Goal: Task Accomplishment & Management: Use online tool/utility

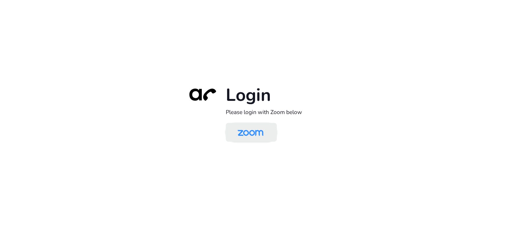
click at [249, 133] on img at bounding box center [250, 132] width 37 height 17
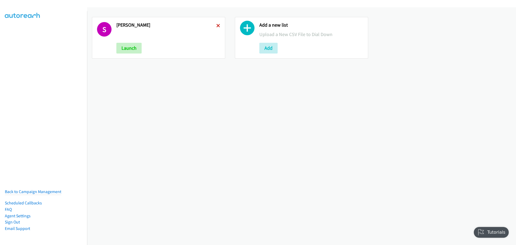
click at [217, 25] on icon at bounding box center [218, 26] width 4 height 4
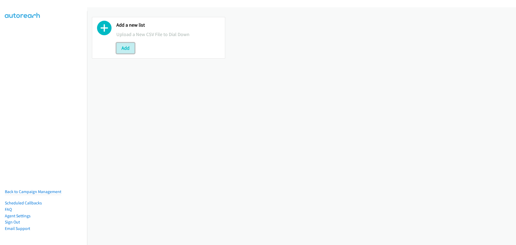
click at [131, 51] on button "Add" at bounding box center [125, 48] width 18 height 11
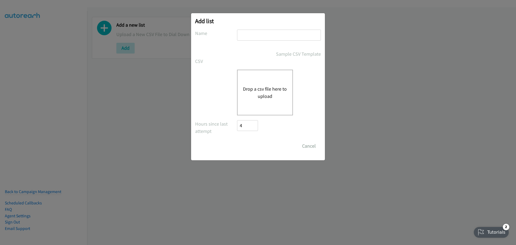
click at [264, 92] on button "Drop a csv file here to upload" at bounding box center [265, 92] width 44 height 15
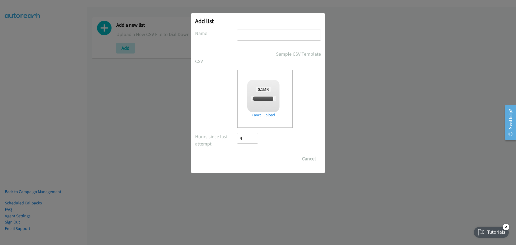
click at [251, 42] on div at bounding box center [279, 38] width 84 height 16
checkbox input "true"
click at [250, 36] on input "text" at bounding box center [279, 35] width 84 height 11
type input "Dell"
drag, startPoint x: 247, startPoint y: 158, endPoint x: 250, endPoint y: 160, distance: 3.5
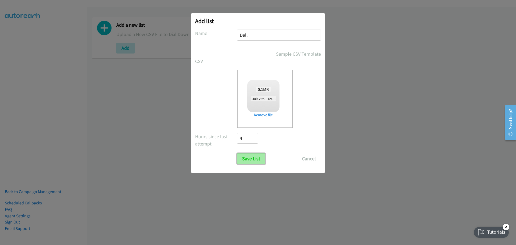
click at [247, 158] on input "Save List" at bounding box center [251, 158] width 28 height 11
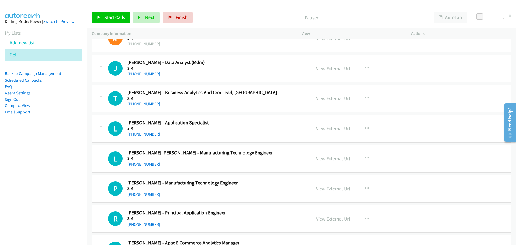
scroll to position [6697, 0]
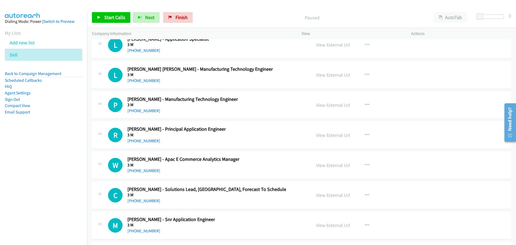
drag, startPoint x: 515, startPoint y: 47, endPoint x: 6, endPoint y: 33, distance: 510.0
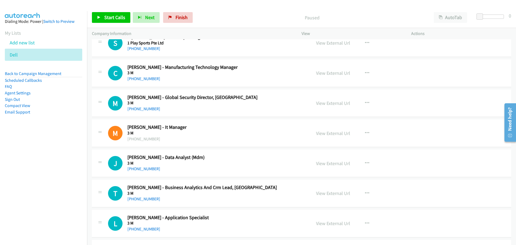
scroll to position [6509, 0]
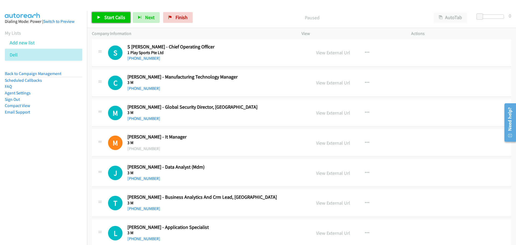
click at [119, 18] on span "Start Calls" at bounding box center [114, 17] width 21 height 6
click at [119, 18] on link "Pause" at bounding box center [107, 17] width 30 height 11
click at [365, 52] on icon "button" at bounding box center [367, 53] width 4 height 4
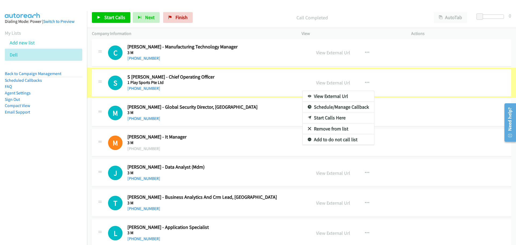
scroll to position [6479, 0]
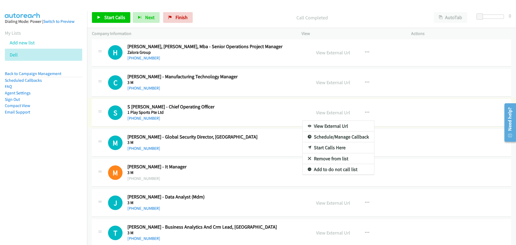
click at [250, 58] on div at bounding box center [258, 122] width 516 height 245
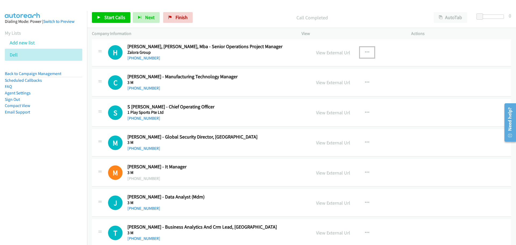
click at [366, 52] on icon "button" at bounding box center [367, 52] width 4 height 4
click at [322, 88] on link "Start Calls Here" at bounding box center [338, 87] width 71 height 11
click at [105, 15] on span "Start Calls" at bounding box center [114, 17] width 21 height 6
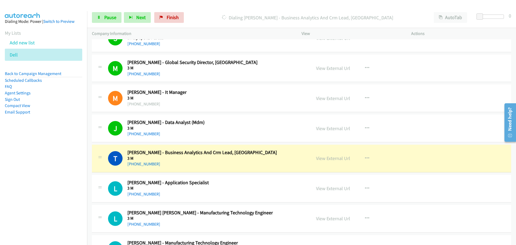
scroll to position [6560, 0]
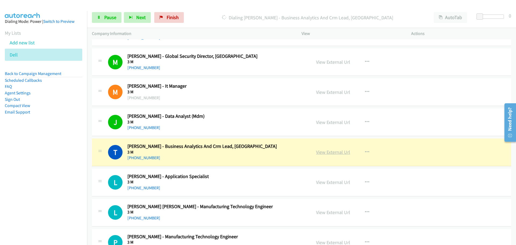
click at [321, 152] on link "View External Url" at bounding box center [333, 152] width 34 height 6
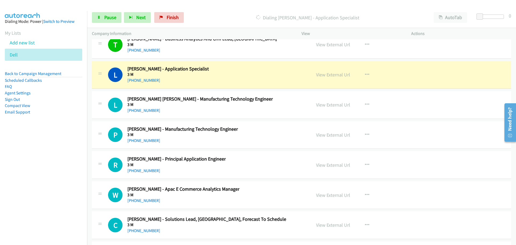
scroll to position [6694, 0]
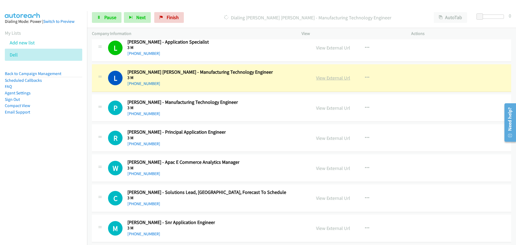
click at [333, 78] on link "View External Url" at bounding box center [333, 78] width 34 height 6
click at [107, 17] on span "Pause" at bounding box center [110, 17] width 12 height 6
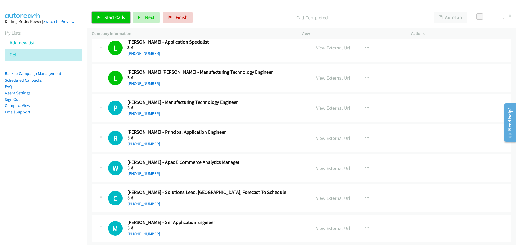
click at [125, 15] on link "Start Calls" at bounding box center [111, 17] width 38 height 11
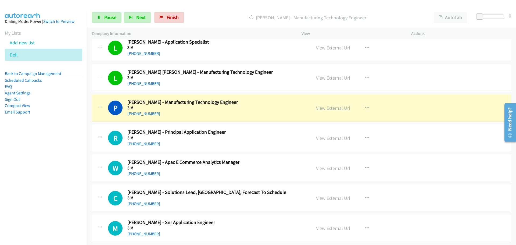
click at [321, 110] on link "View External Url" at bounding box center [333, 108] width 34 height 6
click at [107, 19] on span "Pause" at bounding box center [110, 17] width 12 height 6
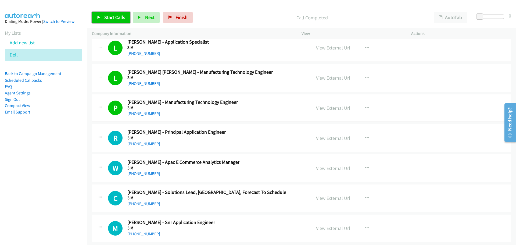
click at [115, 17] on span "Start Calls" at bounding box center [114, 17] width 21 height 6
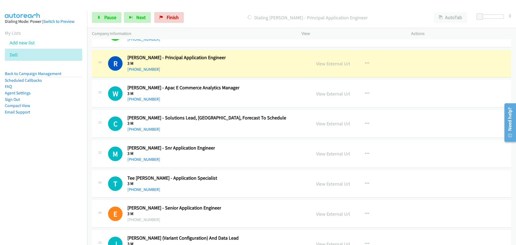
scroll to position [6775, 0]
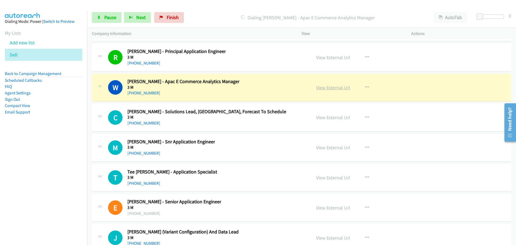
click at [337, 89] on link "View External Url" at bounding box center [333, 87] width 34 height 6
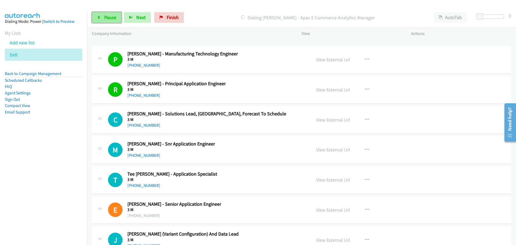
click at [106, 20] on span "Pause" at bounding box center [110, 17] width 12 height 6
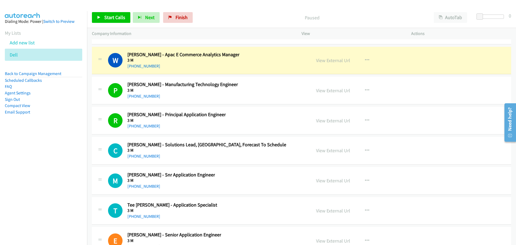
scroll to position [6741, 0]
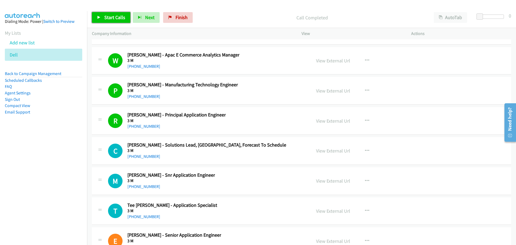
click at [120, 14] on link "Start Calls" at bounding box center [111, 17] width 38 height 11
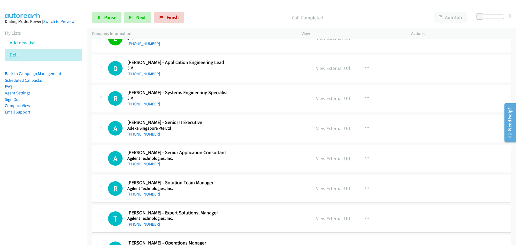
scroll to position [7010, 0]
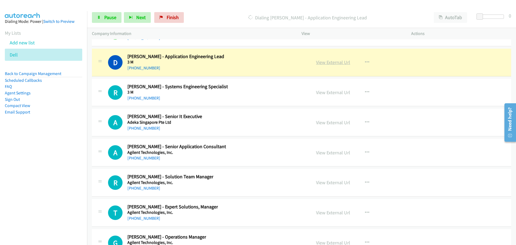
click at [329, 63] on link "View External Url" at bounding box center [333, 62] width 34 height 6
click at [108, 20] on span "Pause" at bounding box center [110, 17] width 12 height 6
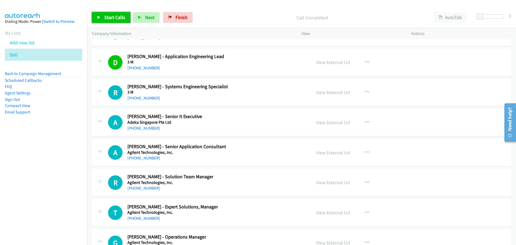
click at [104, 16] on span "Start Calls" at bounding box center [114, 17] width 21 height 6
click at [103, 13] on link "Pause" at bounding box center [107, 17] width 30 height 11
click at [320, 95] on link "View External Url" at bounding box center [333, 92] width 34 height 6
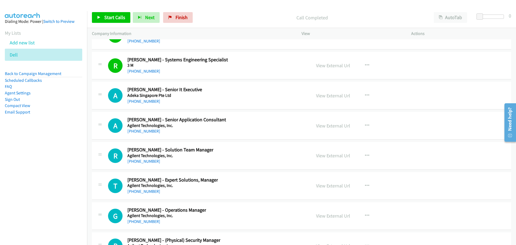
scroll to position [7064, 0]
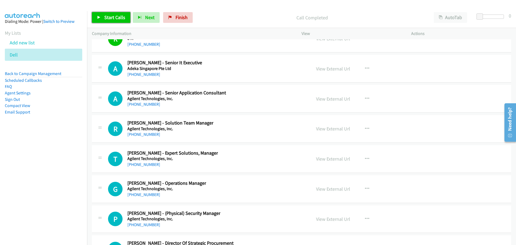
click at [119, 19] on span "Start Calls" at bounding box center [114, 17] width 21 height 6
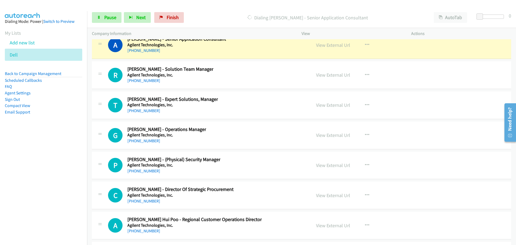
scroll to position [7091, 0]
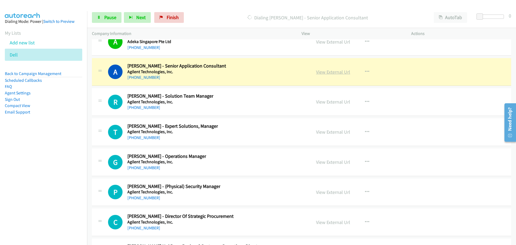
click at [328, 73] on link "View External Url" at bounding box center [333, 72] width 34 height 6
click at [107, 21] on link "Pause" at bounding box center [107, 17] width 30 height 11
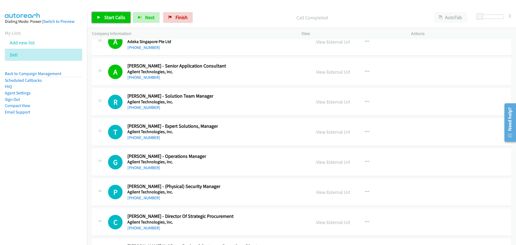
click at [107, 17] on span "Start Calls" at bounding box center [114, 17] width 21 height 6
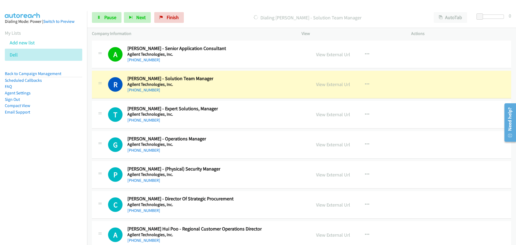
scroll to position [7118, 0]
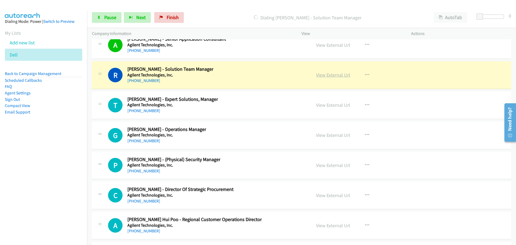
click at [337, 76] on link "View External Url" at bounding box center [333, 75] width 34 height 6
click at [339, 73] on link "View External Url" at bounding box center [333, 75] width 34 height 6
click at [100, 14] on link "Pause" at bounding box center [107, 17] width 30 height 11
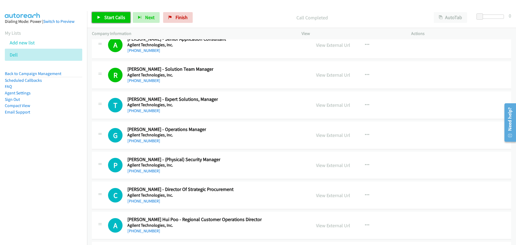
click at [106, 13] on link "Start Calls" at bounding box center [111, 17] width 38 height 11
click at [106, 13] on link "Pause" at bounding box center [107, 17] width 30 height 11
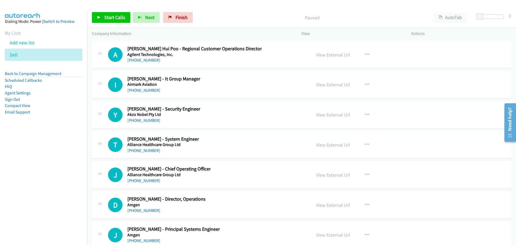
scroll to position [7279, 0]
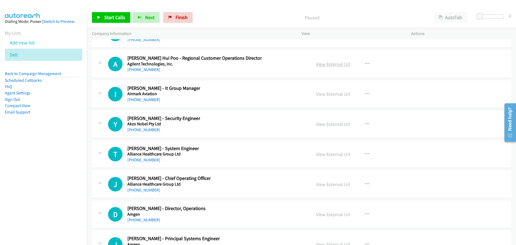
click at [330, 63] on link "View External Url" at bounding box center [333, 64] width 34 height 6
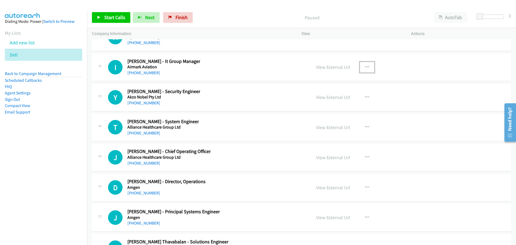
click at [365, 65] on icon "button" at bounding box center [367, 67] width 4 height 4
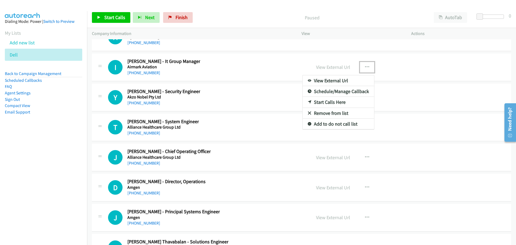
click at [328, 101] on link "Start Calls Here" at bounding box center [338, 102] width 71 height 11
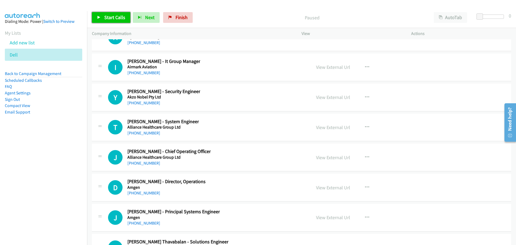
click at [117, 19] on span "Start Calls" at bounding box center [114, 17] width 21 height 6
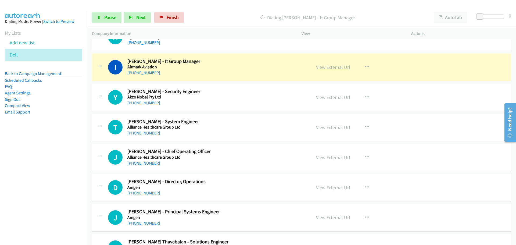
click at [324, 65] on link "View External Url" at bounding box center [333, 67] width 34 height 6
click at [117, 17] on link "Pause" at bounding box center [107, 17] width 30 height 11
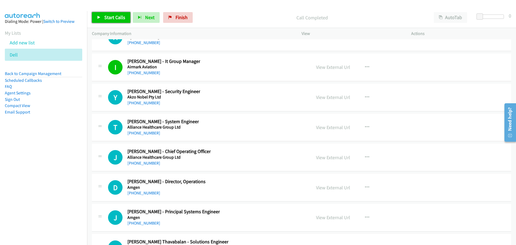
click at [100, 18] on icon at bounding box center [99, 18] width 4 height 4
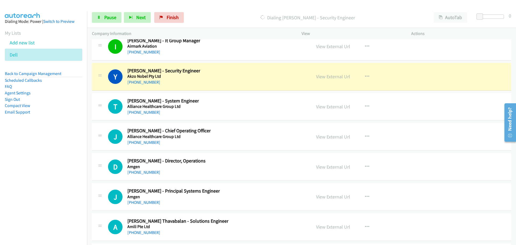
scroll to position [7333, 0]
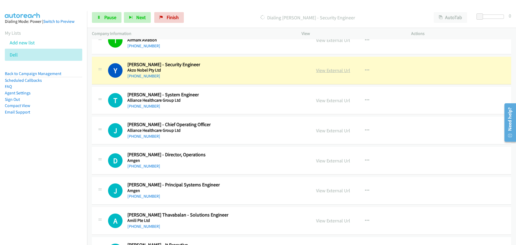
click at [322, 69] on link "View External Url" at bounding box center [333, 70] width 34 height 6
click at [103, 12] on link "Pause" at bounding box center [107, 17] width 30 height 11
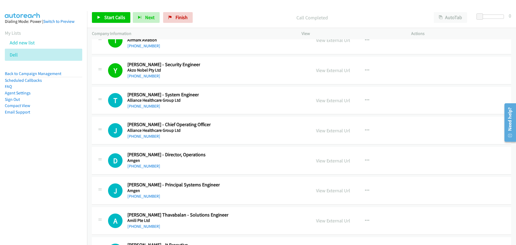
click at [106, 11] on div "Start Calls Pause Next Finish Call Completed AutoTab AutoTab 0" at bounding box center [301, 17] width 429 height 21
click at [107, 15] on span "Start Calls" at bounding box center [114, 17] width 21 height 6
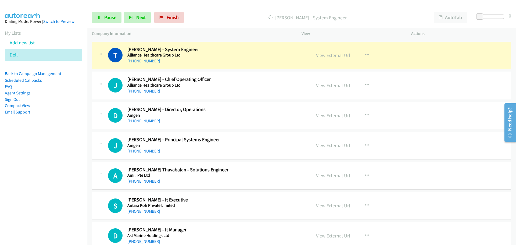
scroll to position [7386, 0]
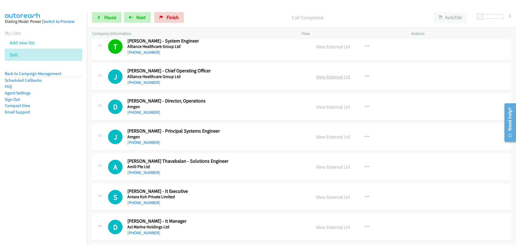
click at [331, 79] on link "View External Url" at bounding box center [333, 77] width 34 height 6
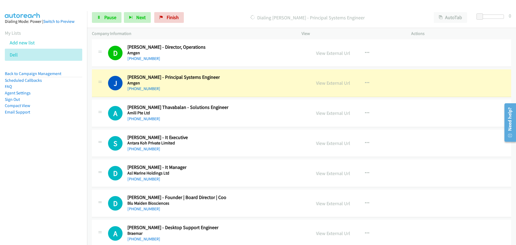
scroll to position [7467, 0]
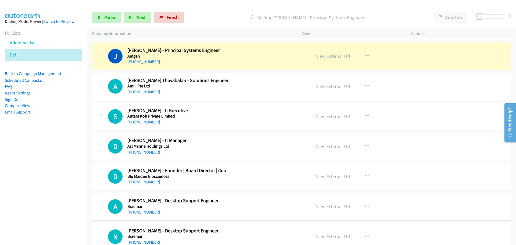
click at [327, 58] on link "View External Url" at bounding box center [333, 56] width 34 height 6
click at [101, 18] on link "Pause" at bounding box center [107, 17] width 30 height 11
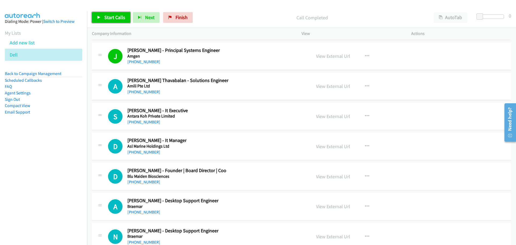
click at [113, 16] on span "Start Calls" at bounding box center [114, 17] width 21 height 6
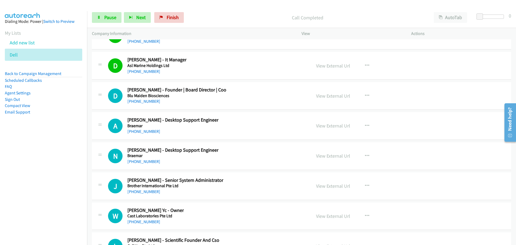
scroll to position [7575, 0]
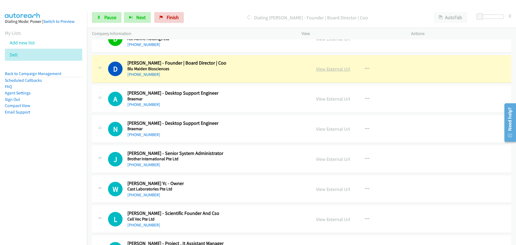
click at [324, 70] on link "View External Url" at bounding box center [333, 69] width 34 height 6
drag, startPoint x: 112, startPoint y: 16, endPoint x: 109, endPoint y: 18, distance: 3.7
click at [111, 16] on span "Pause" at bounding box center [110, 17] width 12 height 6
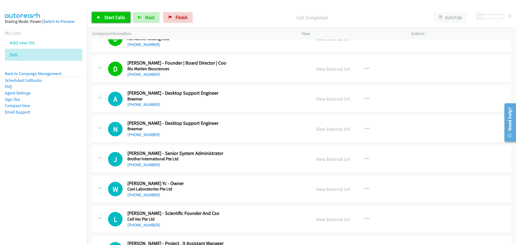
click at [118, 15] on span "Start Calls" at bounding box center [114, 17] width 21 height 6
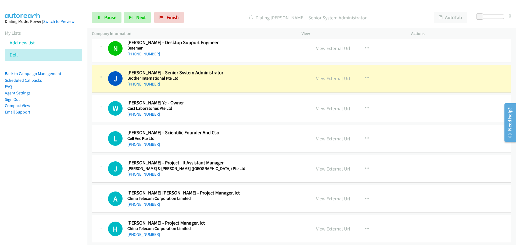
scroll to position [7682, 0]
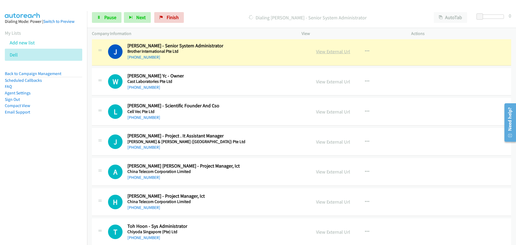
click at [330, 50] on link "View External Url" at bounding box center [333, 51] width 34 height 6
click at [102, 17] on link "Pause" at bounding box center [107, 17] width 30 height 11
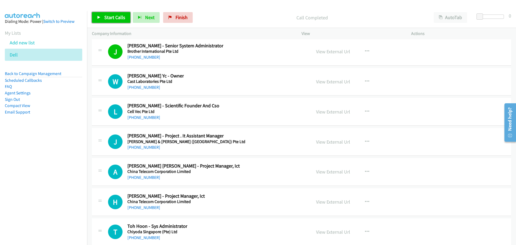
click at [110, 17] on span "Start Calls" at bounding box center [114, 17] width 21 height 6
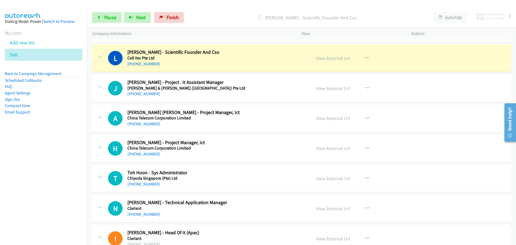
scroll to position [7736, 0]
click at [333, 60] on link "View External Url" at bounding box center [333, 58] width 34 height 6
drag, startPoint x: 101, startPoint y: 16, endPoint x: 128, endPoint y: 2, distance: 30.5
click at [101, 17] on link "Pause" at bounding box center [107, 17] width 30 height 11
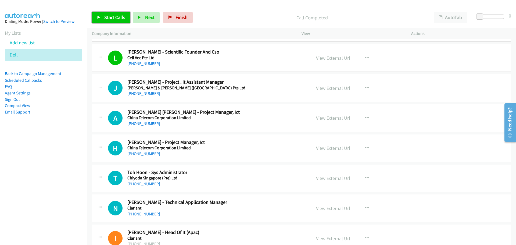
click at [117, 17] on span "Start Calls" at bounding box center [114, 17] width 21 height 6
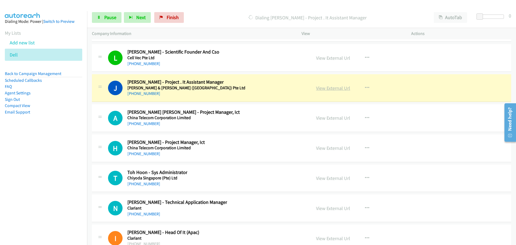
click at [322, 89] on link "View External Url" at bounding box center [333, 88] width 34 height 6
click at [107, 17] on span "Pause" at bounding box center [110, 17] width 12 height 6
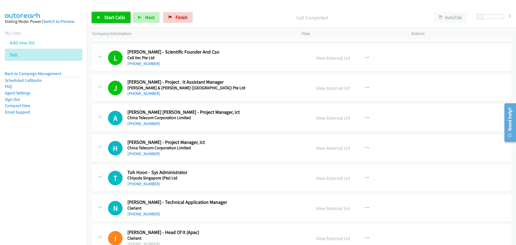
click at [113, 16] on span "Start Calls" at bounding box center [114, 17] width 21 height 6
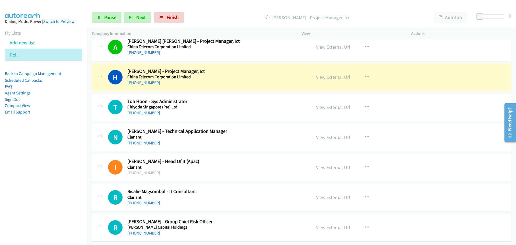
scroll to position [7816, 0]
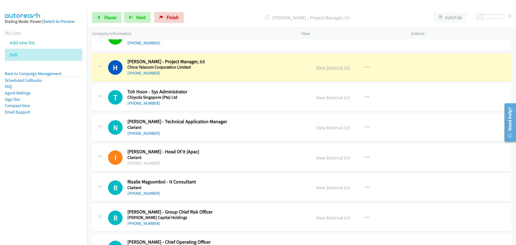
click at [329, 67] on link "View External Url" at bounding box center [333, 67] width 34 height 6
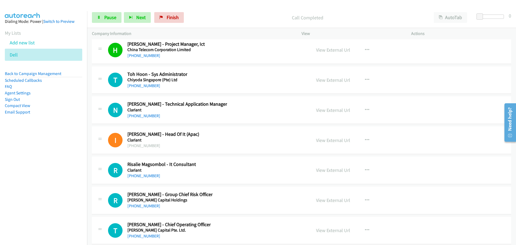
scroll to position [7843, 0]
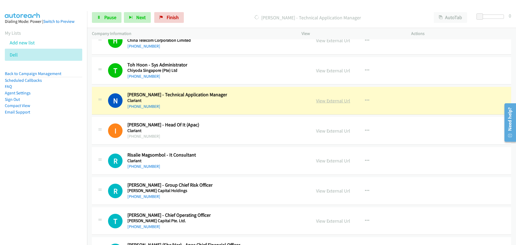
click at [334, 102] on link "View External Url" at bounding box center [333, 101] width 34 height 6
click at [102, 15] on link "Pause" at bounding box center [107, 17] width 30 height 11
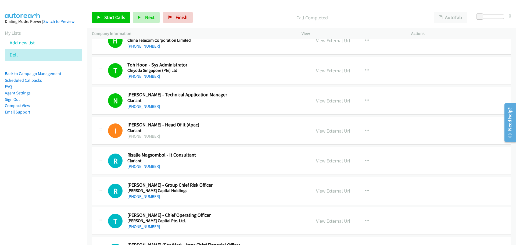
scroll to position [7870, 0]
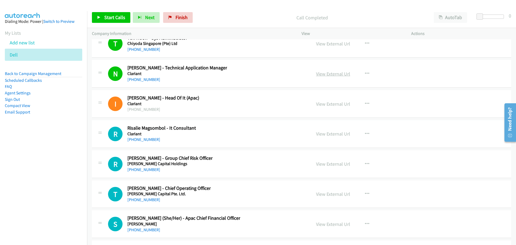
click at [334, 71] on link "View External Url" at bounding box center [333, 74] width 34 height 6
click at [121, 20] on span "Start Calls" at bounding box center [114, 17] width 21 height 6
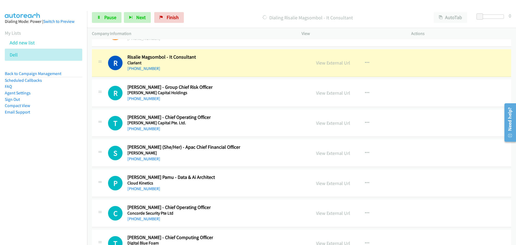
scroll to position [7951, 0]
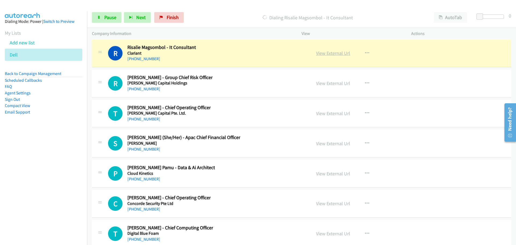
click at [333, 53] on link "View External Url" at bounding box center [333, 53] width 34 height 6
click at [105, 19] on span "Pause" at bounding box center [110, 17] width 12 height 6
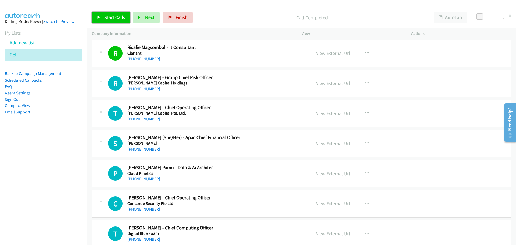
click at [105, 13] on link "Start Calls" at bounding box center [111, 17] width 38 height 11
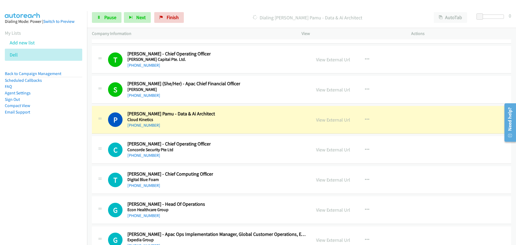
scroll to position [8058, 0]
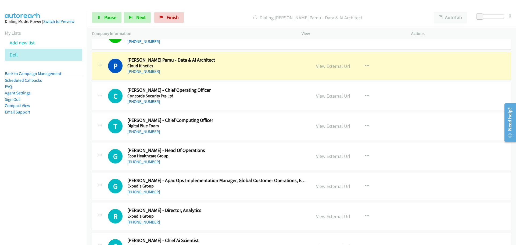
click at [321, 67] on link "View External Url" at bounding box center [333, 66] width 34 height 6
click at [105, 20] on span "Pause" at bounding box center [110, 17] width 12 height 6
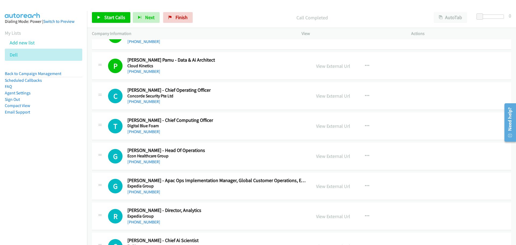
scroll to position [8085, 0]
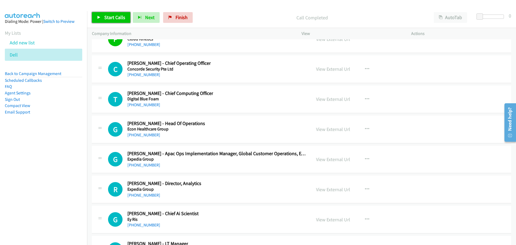
click at [114, 16] on span "Start Calls" at bounding box center [114, 17] width 21 height 6
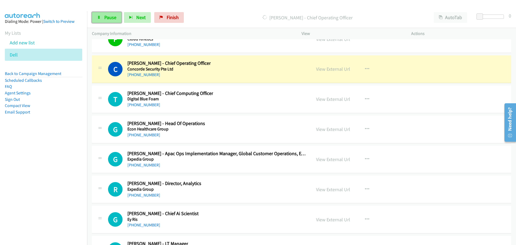
click at [110, 16] on span "Pause" at bounding box center [110, 17] width 12 height 6
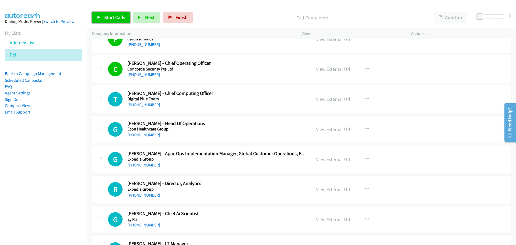
click at [116, 20] on span "Start Calls" at bounding box center [114, 17] width 21 height 6
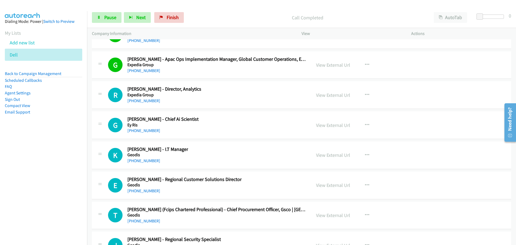
scroll to position [8193, 0]
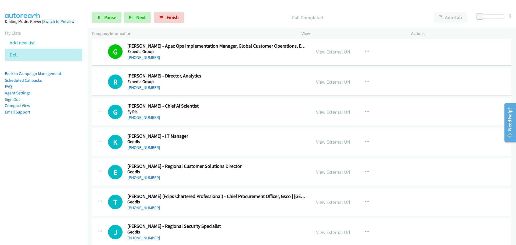
drag, startPoint x: 330, startPoint y: 77, endPoint x: 332, endPoint y: 81, distance: 4.1
click at [330, 77] on div "View External Url View External Url Schedule/Manage Callback Start Calls Here R…" at bounding box center [368, 82] width 114 height 18
click at [332, 81] on link "View External Url" at bounding box center [333, 82] width 34 height 6
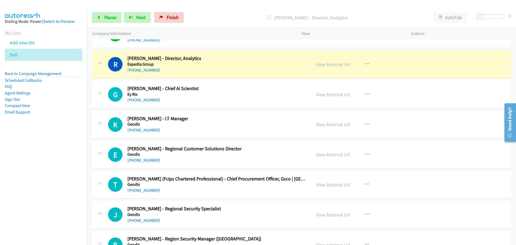
scroll to position [8219, 0]
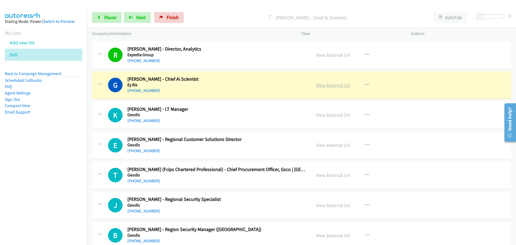
click at [329, 84] on link "View External Url" at bounding box center [333, 85] width 34 height 6
click at [107, 16] on span "Pause" at bounding box center [110, 17] width 12 height 6
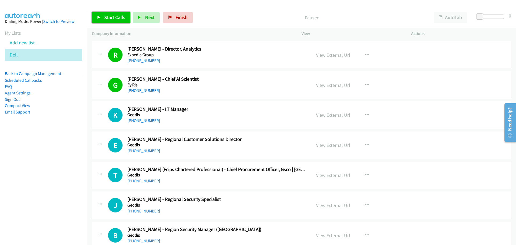
click at [117, 19] on span "Start Calls" at bounding box center [114, 17] width 21 height 6
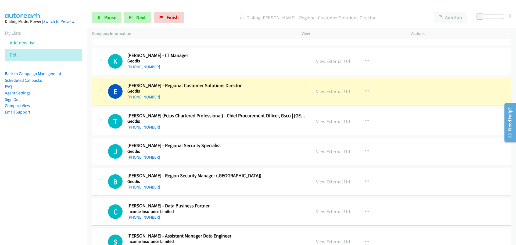
scroll to position [8300, 0]
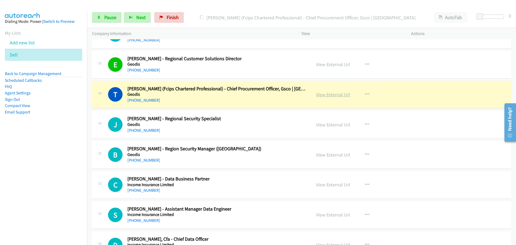
click at [336, 95] on link "View External Url" at bounding box center [333, 94] width 34 height 6
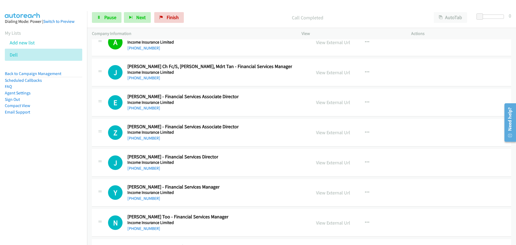
scroll to position [8542, 0]
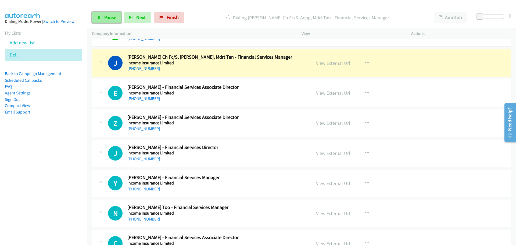
click at [106, 15] on span "Pause" at bounding box center [110, 17] width 12 height 6
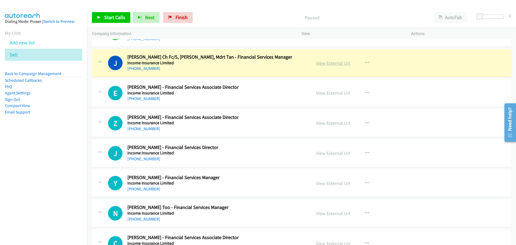
click at [334, 64] on link "View External Url" at bounding box center [333, 63] width 34 height 6
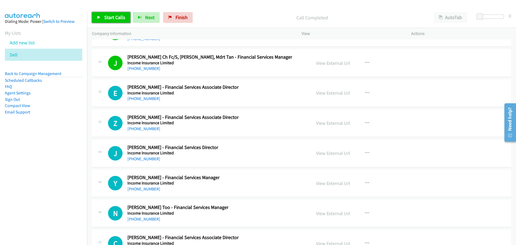
click at [116, 16] on span "Start Calls" at bounding box center [114, 17] width 21 height 6
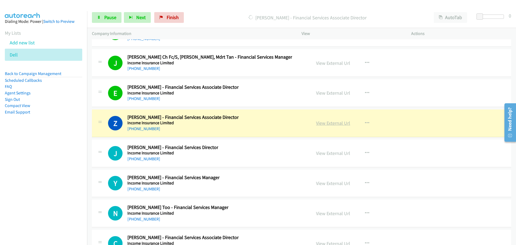
click at [333, 121] on link "View External Url" at bounding box center [333, 123] width 34 height 6
click at [322, 121] on link "View External Url" at bounding box center [333, 123] width 34 height 6
click at [110, 18] on span "Pause" at bounding box center [110, 17] width 12 height 6
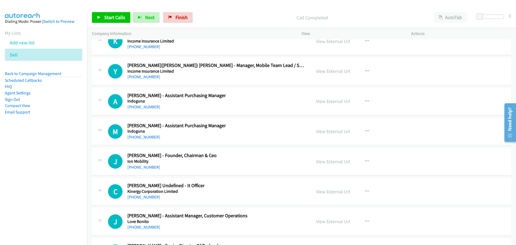
scroll to position [9402, 0]
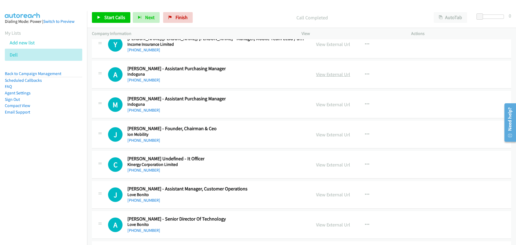
click at [334, 72] on link "View External Url" at bounding box center [333, 74] width 34 height 6
click at [365, 73] on icon "button" at bounding box center [367, 74] width 4 height 4
click at [324, 110] on link "Start Calls Here" at bounding box center [338, 109] width 71 height 11
drag, startPoint x: 108, startPoint y: 15, endPoint x: 128, endPoint y: 1, distance: 24.3
click at [109, 15] on span "Start Calls" at bounding box center [114, 17] width 21 height 6
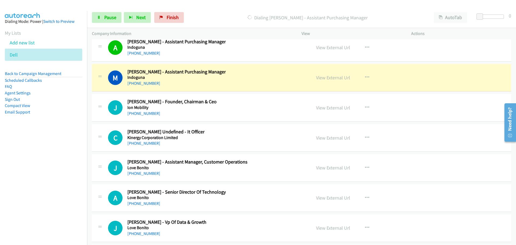
scroll to position [9456, 0]
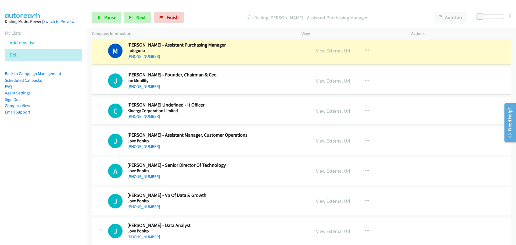
click at [318, 52] on link "View External Url" at bounding box center [333, 51] width 34 height 6
click at [109, 17] on span "Pause" at bounding box center [110, 17] width 12 height 6
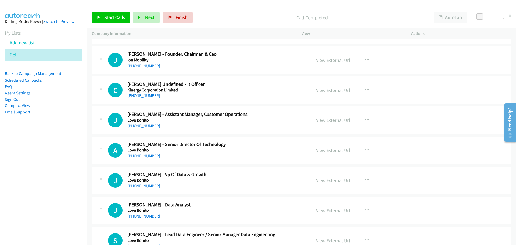
scroll to position [9483, 0]
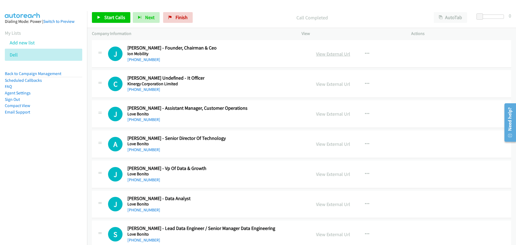
click at [339, 55] on link "View External Url" at bounding box center [333, 54] width 34 height 6
click at [365, 54] on icon "button" at bounding box center [367, 54] width 4 height 4
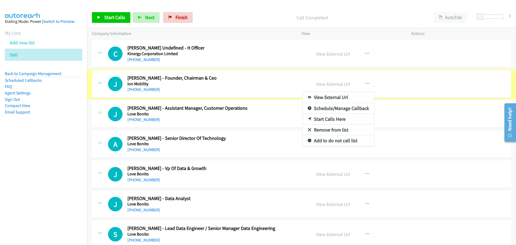
scroll to position [9452, 0]
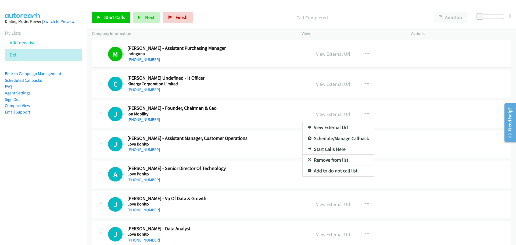
click at [278, 64] on div at bounding box center [258, 122] width 516 height 245
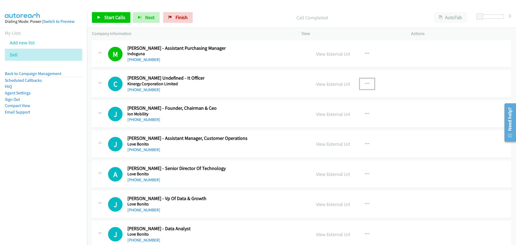
click at [367, 83] on button "button" at bounding box center [367, 83] width 15 height 11
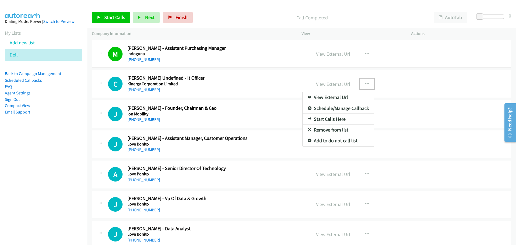
click at [102, 13] on div at bounding box center [258, 122] width 516 height 245
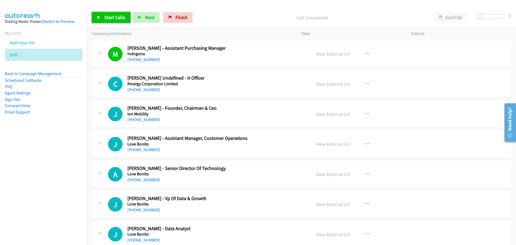
click at [105, 17] on span "Start Calls" at bounding box center [114, 17] width 21 height 6
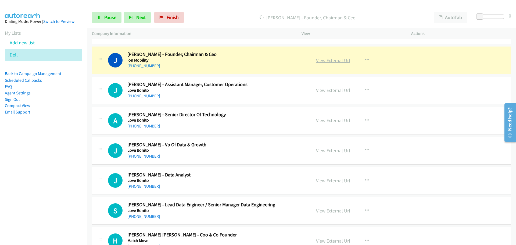
click at [332, 59] on link "View External Url" at bounding box center [333, 60] width 34 height 6
click at [112, 18] on span "Pause" at bounding box center [110, 17] width 12 height 6
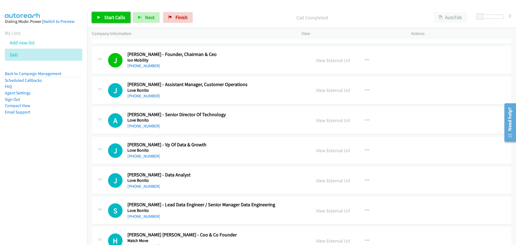
click at [119, 14] on span "Start Calls" at bounding box center [114, 17] width 21 height 6
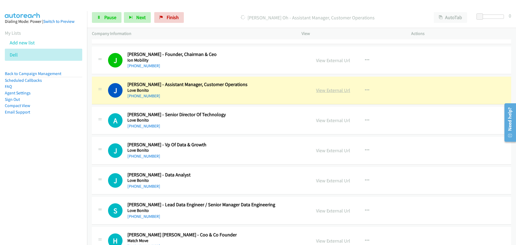
click at [332, 90] on link "View External Url" at bounding box center [333, 90] width 34 height 6
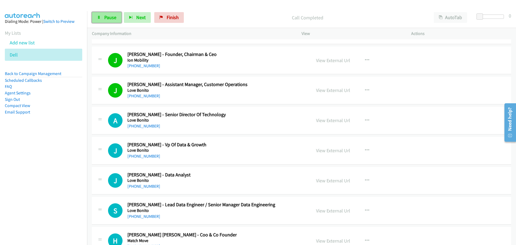
click at [99, 21] on link "Pause" at bounding box center [107, 17] width 30 height 11
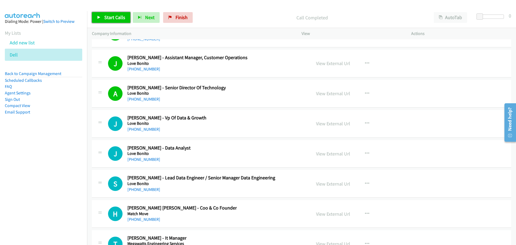
click at [112, 17] on span "Start Calls" at bounding box center [114, 17] width 21 height 6
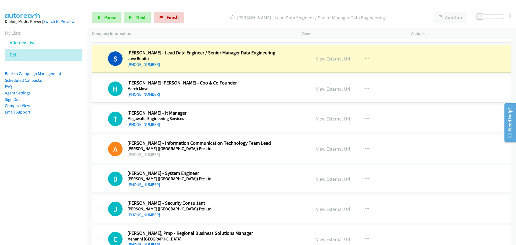
scroll to position [9667, 0]
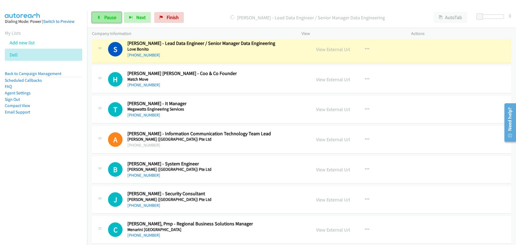
click at [115, 19] on span "Pause" at bounding box center [110, 17] width 12 height 6
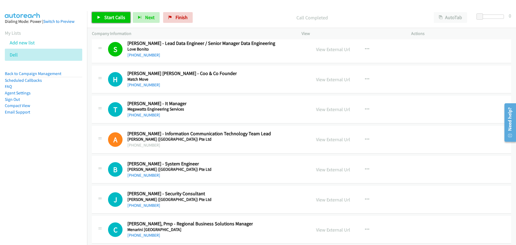
click at [105, 18] on span "Start Calls" at bounding box center [114, 17] width 21 height 6
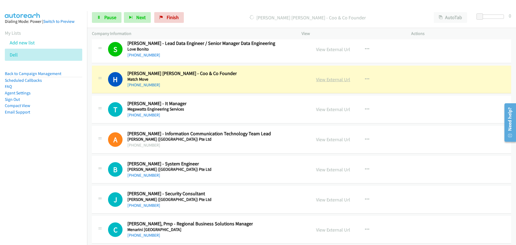
click at [325, 79] on link "View External Url" at bounding box center [333, 79] width 34 height 6
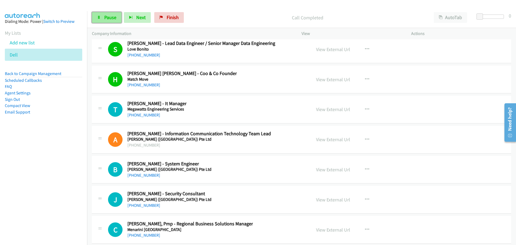
click at [106, 17] on span "Pause" at bounding box center [110, 17] width 12 height 6
click at [104, 20] on link "Start Calls" at bounding box center [111, 17] width 38 height 11
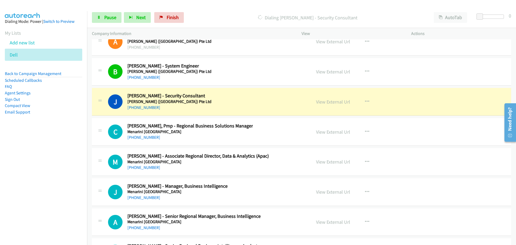
scroll to position [9775, 0]
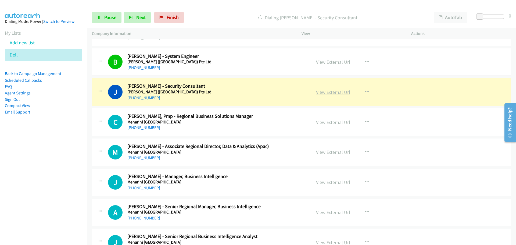
click at [322, 92] on link "View External Url" at bounding box center [333, 92] width 34 height 6
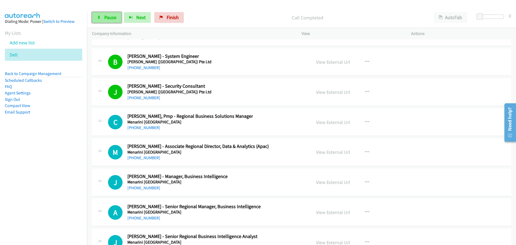
click at [114, 15] on span "Pause" at bounding box center [110, 17] width 12 height 6
click at [103, 19] on link "Start Calls" at bounding box center [111, 17] width 38 height 11
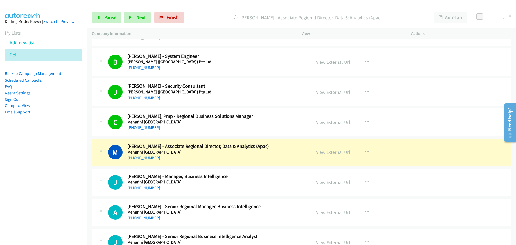
click at [333, 153] on link "View External Url" at bounding box center [333, 152] width 34 height 6
click at [105, 18] on span "Pause" at bounding box center [110, 17] width 12 height 6
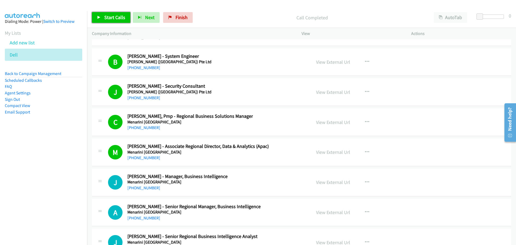
click at [113, 12] on link "Start Calls" at bounding box center [111, 17] width 38 height 11
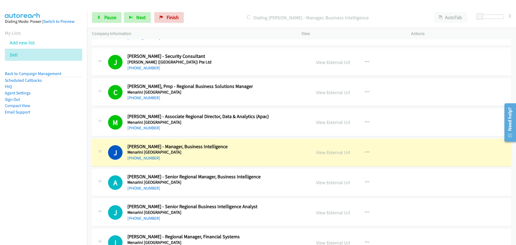
scroll to position [9829, 0]
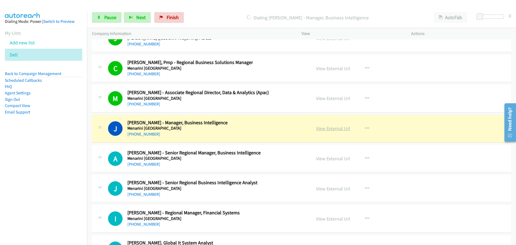
click at [331, 128] on link "View External Url" at bounding box center [333, 128] width 34 height 6
click at [112, 17] on span "Pause" at bounding box center [110, 17] width 12 height 6
click at [340, 130] on link "View External Url" at bounding box center [333, 128] width 34 height 6
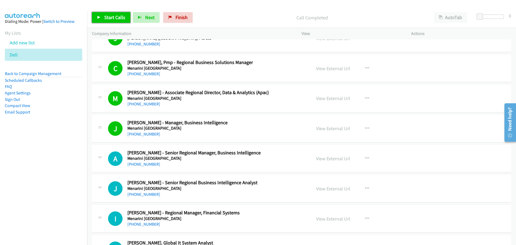
click at [111, 21] on link "Start Calls" at bounding box center [111, 17] width 38 height 11
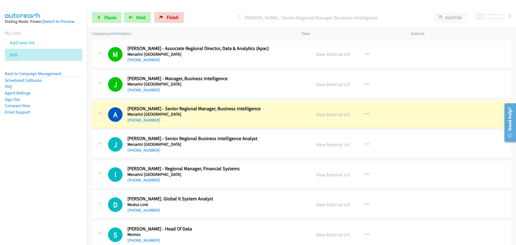
scroll to position [9882, 0]
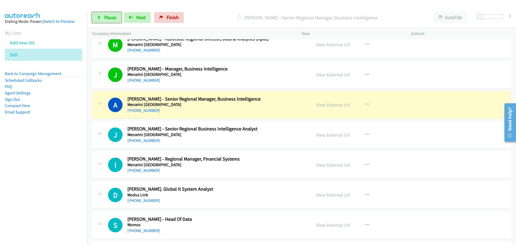
click at [111, 18] on span "Pause" at bounding box center [110, 17] width 12 height 6
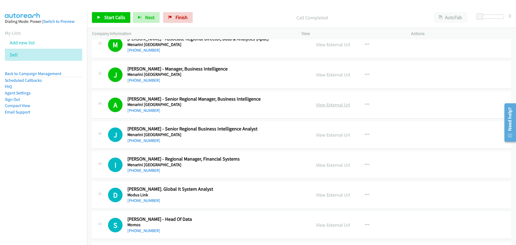
click at [331, 106] on link "View External Url" at bounding box center [333, 105] width 34 height 6
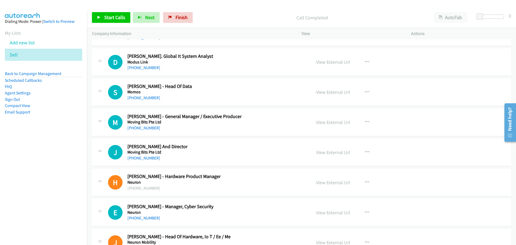
scroll to position [10017, 0]
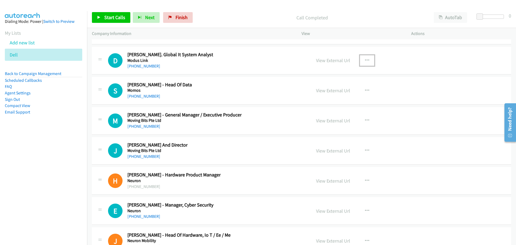
click at [365, 60] on icon "button" at bounding box center [367, 60] width 4 height 4
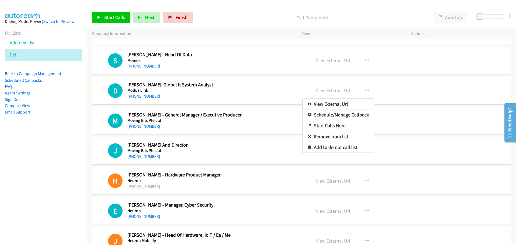
click at [305, 89] on div at bounding box center [258, 122] width 516 height 245
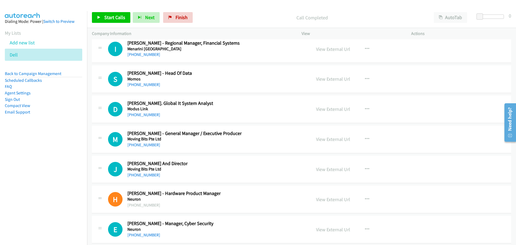
scroll to position [9990, 0]
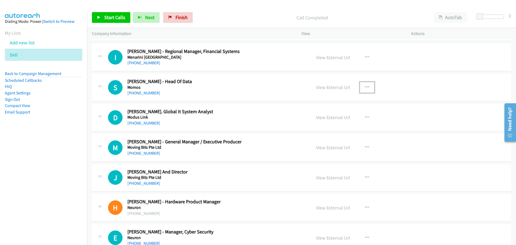
click at [361, 87] on button "button" at bounding box center [367, 87] width 15 height 11
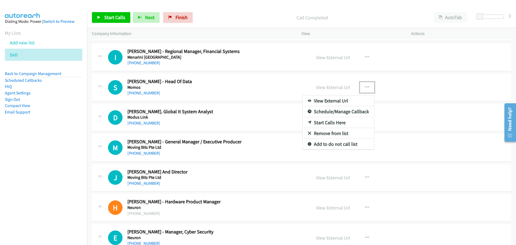
click at [313, 120] on link "Start Calls Here" at bounding box center [338, 122] width 71 height 11
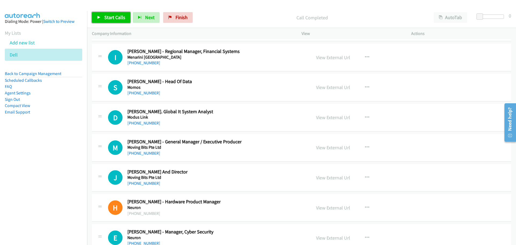
click at [115, 21] on link "Start Calls" at bounding box center [111, 17] width 38 height 11
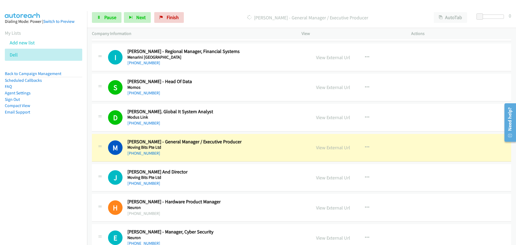
scroll to position [10017, 0]
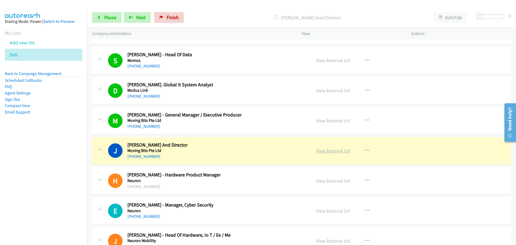
click at [322, 150] on link "View External Url" at bounding box center [333, 151] width 34 height 6
click at [101, 21] on link "Pause" at bounding box center [107, 17] width 30 height 11
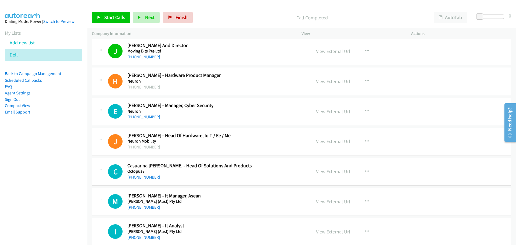
scroll to position [10124, 0]
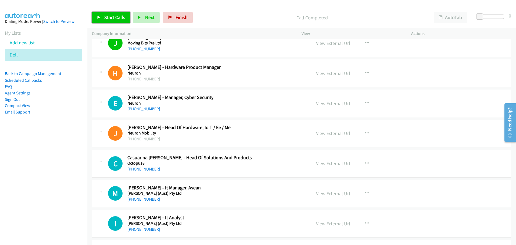
click at [113, 17] on span "Start Calls" at bounding box center [114, 17] width 21 height 6
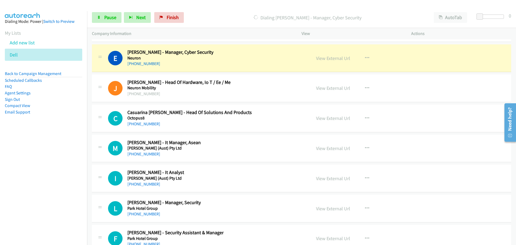
scroll to position [10178, 0]
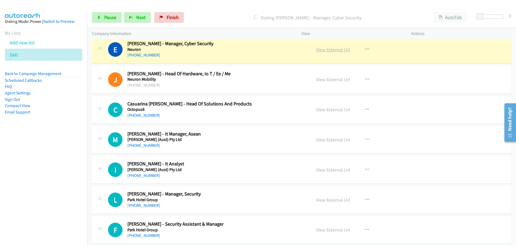
click at [333, 49] on link "View External Url" at bounding box center [333, 49] width 34 height 6
click at [114, 14] on span "Pause" at bounding box center [110, 17] width 12 height 6
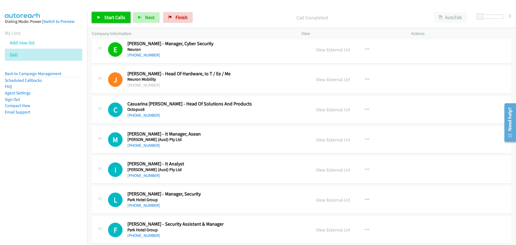
click at [115, 20] on link "Start Calls" at bounding box center [111, 17] width 38 height 11
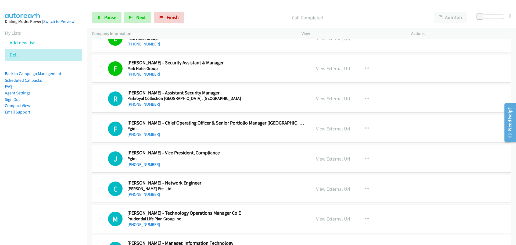
scroll to position [10366, 0]
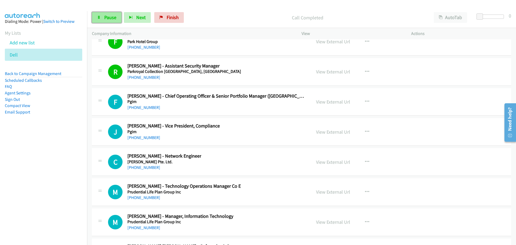
click at [99, 18] on icon at bounding box center [99, 18] width 4 height 4
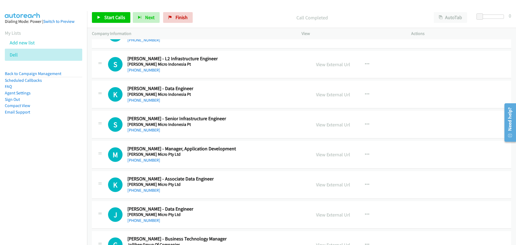
scroll to position [5839, 0]
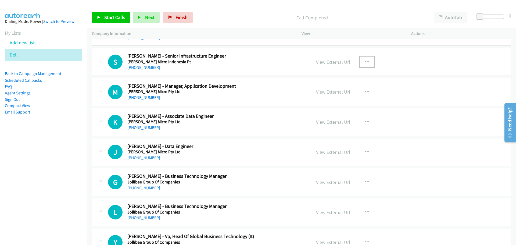
drag, startPoint x: 364, startPoint y: 62, endPoint x: 357, endPoint y: 67, distance: 9.0
click at [365, 62] on icon "button" at bounding box center [367, 62] width 4 height 4
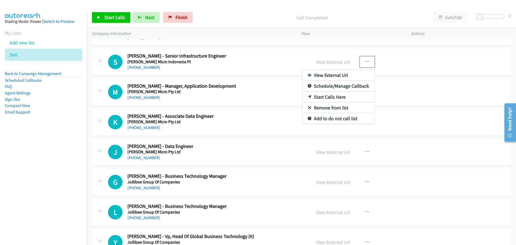
click at [325, 97] on link "Start Calls Here" at bounding box center [338, 97] width 71 height 11
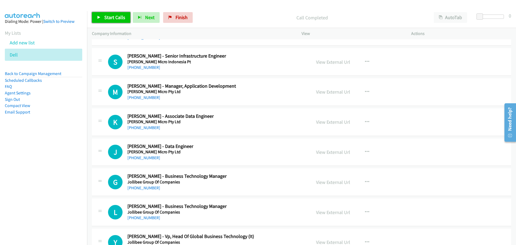
click at [107, 18] on span "Start Calls" at bounding box center [114, 17] width 21 height 6
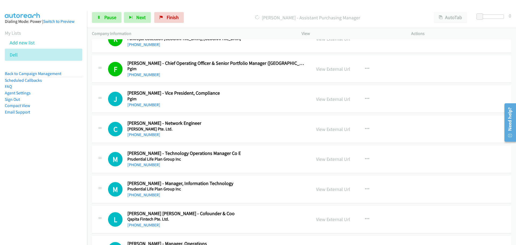
scroll to position [10380, 0]
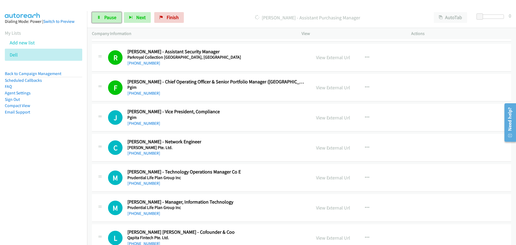
drag, startPoint x: 104, startPoint y: 18, endPoint x: 55, endPoint y: 38, distance: 53.1
click at [104, 18] on span "Pause" at bounding box center [110, 17] width 12 height 6
click at [107, 16] on span "Start Calls" at bounding box center [114, 17] width 21 height 6
click at [113, 16] on span "Pause" at bounding box center [110, 17] width 12 height 6
click at [365, 118] on icon "button" at bounding box center [367, 117] width 4 height 4
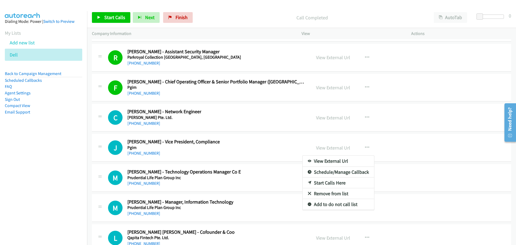
drag, startPoint x: 306, startPoint y: 120, endPoint x: 318, endPoint y: 118, distance: 11.7
click at [361, 116] on div at bounding box center [258, 122] width 516 height 245
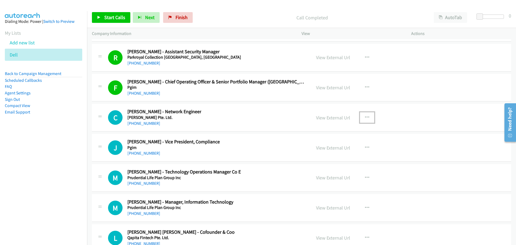
click at [365, 116] on icon "button" at bounding box center [367, 117] width 4 height 4
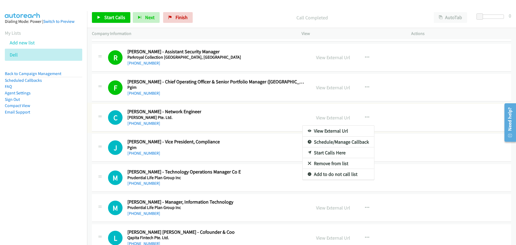
click at [319, 152] on link "Start Calls Here" at bounding box center [338, 152] width 71 height 11
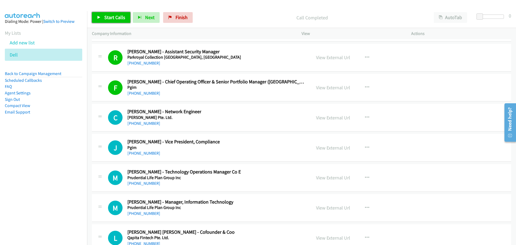
click at [110, 17] on span "Start Calls" at bounding box center [114, 17] width 21 height 6
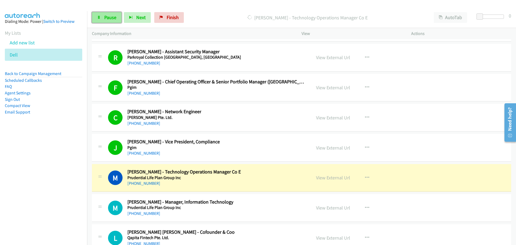
click at [106, 21] on link "Pause" at bounding box center [107, 17] width 30 height 11
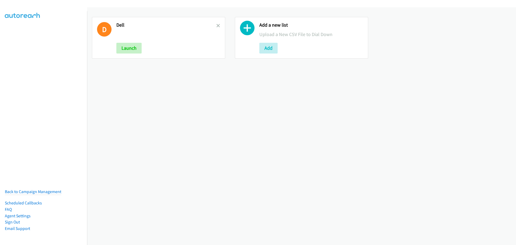
drag, startPoint x: 218, startPoint y: 23, endPoint x: 211, endPoint y: 26, distance: 7.8
click at [218, 23] on link at bounding box center [218, 26] width 4 height 6
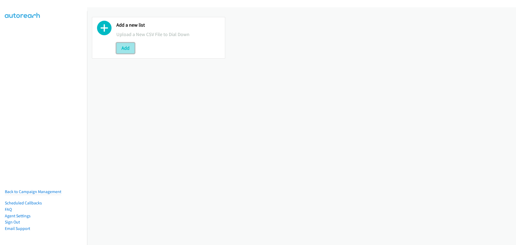
drag, startPoint x: 0, startPoint y: 0, endPoint x: 131, endPoint y: 51, distance: 140.2
click at [131, 51] on button "Add" at bounding box center [125, 48] width 18 height 11
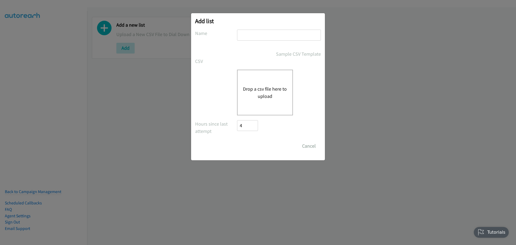
click at [259, 82] on div "Drop a csv file here to upload" at bounding box center [265, 93] width 56 height 46
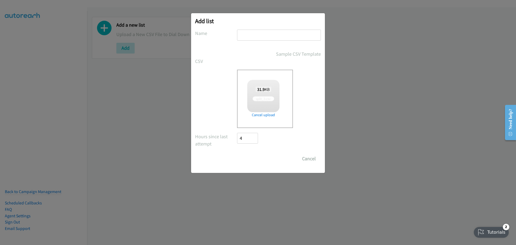
click at [253, 38] on input "text" at bounding box center [279, 35] width 84 height 11
paste input "[PHONE_NUMBER]"
type input "[PHONE_NUMBER]"
checkbox input "true"
type input "[PHONE_NUMBER]"
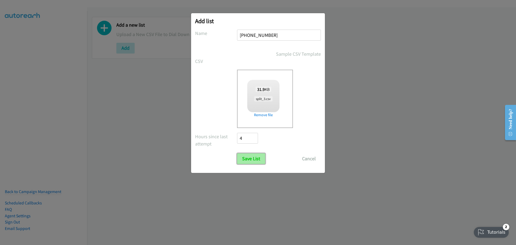
click at [254, 163] on input "Save List" at bounding box center [251, 158] width 28 height 11
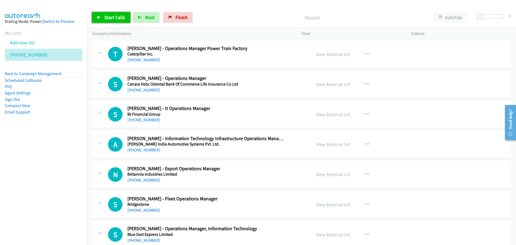
click at [110, 16] on span "Start Calls" at bounding box center [114, 17] width 21 height 6
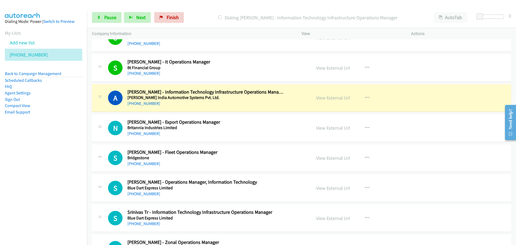
scroll to position [54, 0]
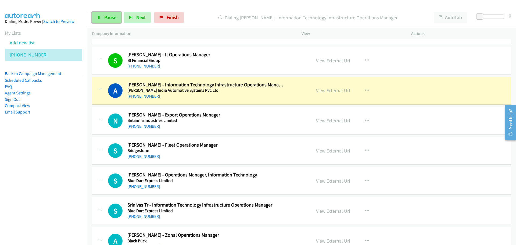
click at [113, 14] on span "Pause" at bounding box center [110, 17] width 12 height 6
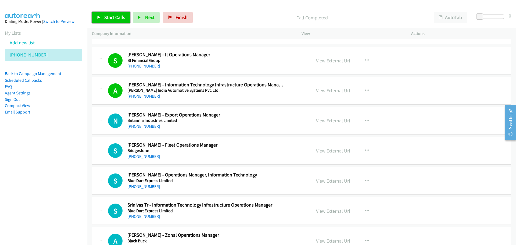
click at [121, 19] on span "Start Calls" at bounding box center [114, 17] width 21 height 6
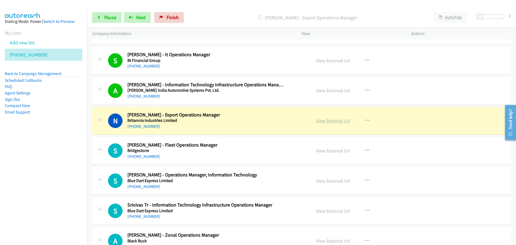
click at [328, 122] on link "View External Url" at bounding box center [333, 120] width 34 height 6
click at [102, 19] on link "Pause" at bounding box center [107, 17] width 30 height 11
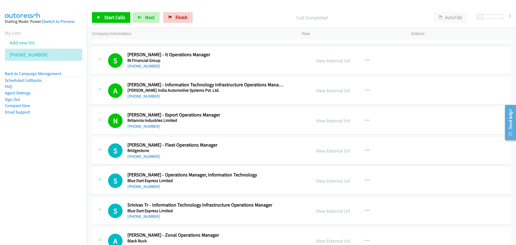
scroll to position [81, 0]
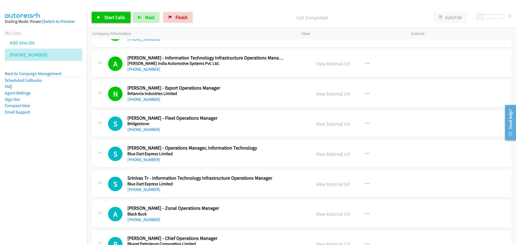
click at [102, 17] on link "Start Calls" at bounding box center [111, 17] width 38 height 11
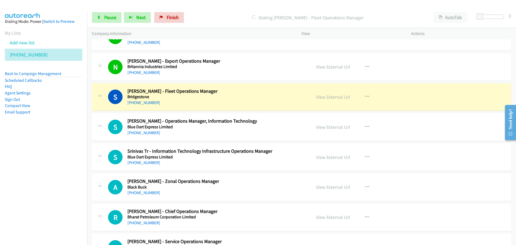
scroll to position [134, 0]
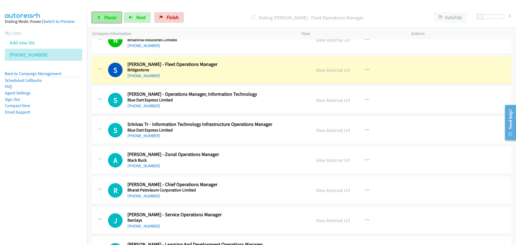
click at [98, 17] on icon at bounding box center [99, 18] width 4 height 4
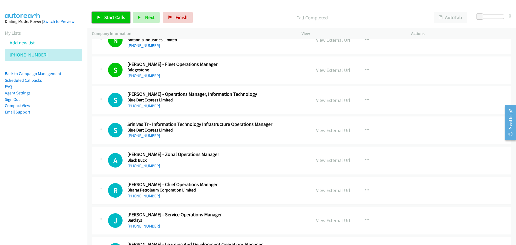
click at [112, 15] on span "Start Calls" at bounding box center [114, 17] width 21 height 6
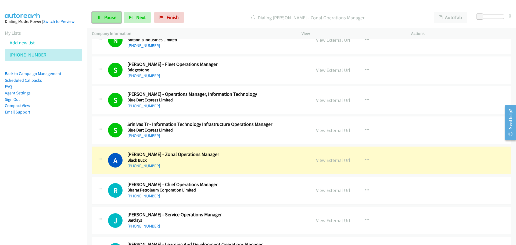
click at [107, 16] on span "Pause" at bounding box center [110, 17] width 12 height 6
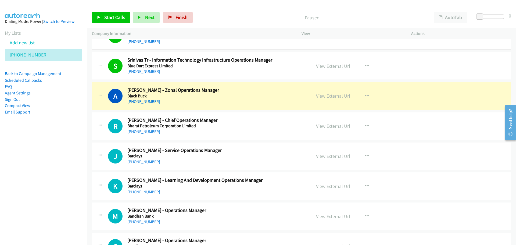
scroll to position [215, 0]
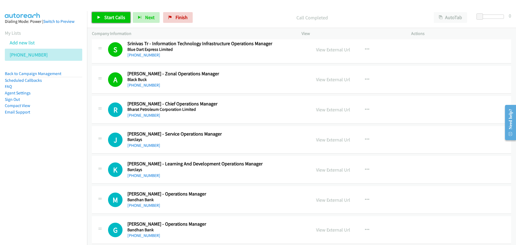
click at [118, 15] on span "Start Calls" at bounding box center [114, 17] width 21 height 6
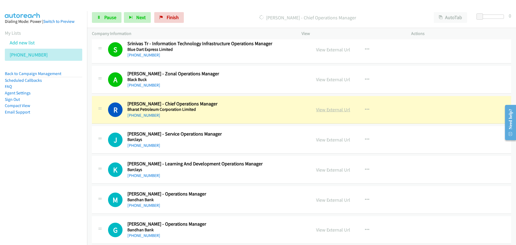
click at [329, 107] on link "View External Url" at bounding box center [333, 109] width 34 height 6
click at [114, 18] on span "Pause" at bounding box center [110, 17] width 12 height 6
